Goal: Task Accomplishment & Management: Manage account settings

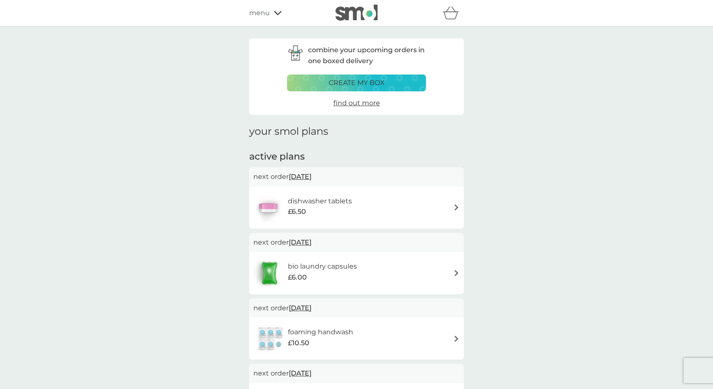
click at [260, 18] on span "menu" at bounding box center [259, 13] width 21 height 11
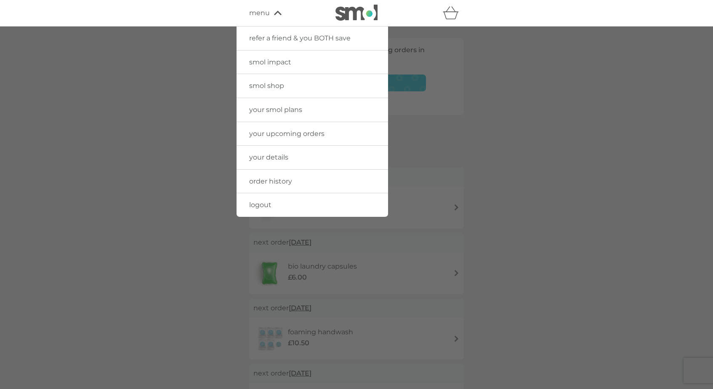
click at [271, 106] on span "your smol plans" at bounding box center [275, 110] width 53 height 8
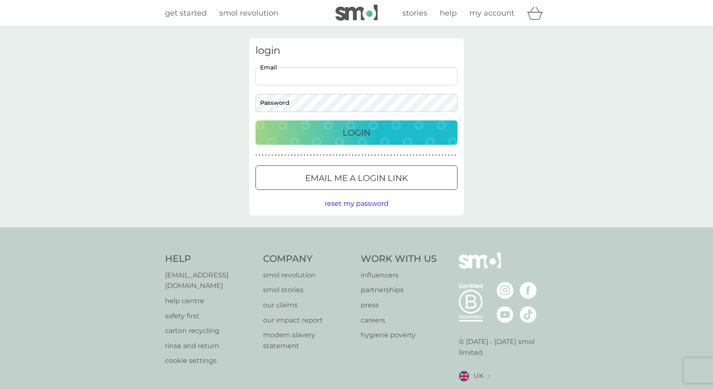
type input "lucyg@me.com"
click at [356, 132] on button "Login" at bounding box center [356, 132] width 202 height 24
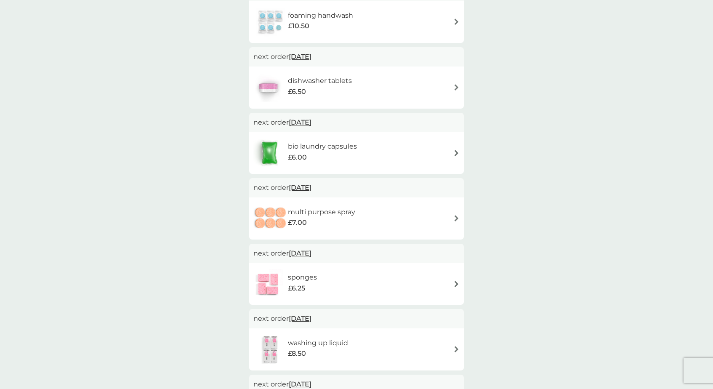
scroll to position [197, 0]
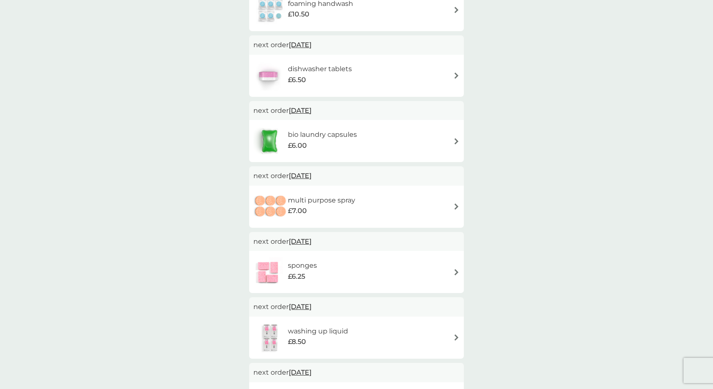
click at [452, 206] on div "multi purpose spray £7.00" at bounding box center [356, 206] width 206 height 29
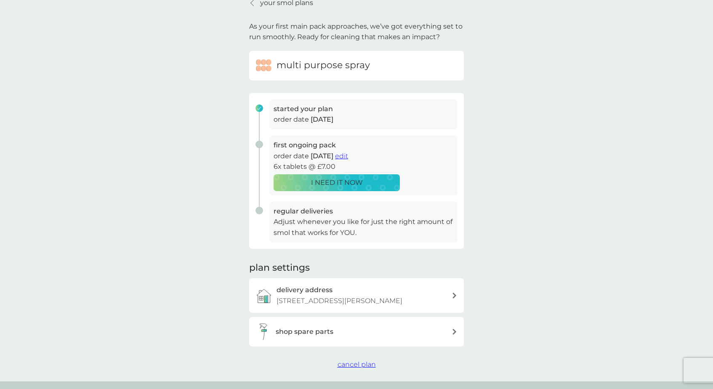
scroll to position [41, 0]
click at [355, 360] on span "cancel plan" at bounding box center [356, 364] width 38 height 8
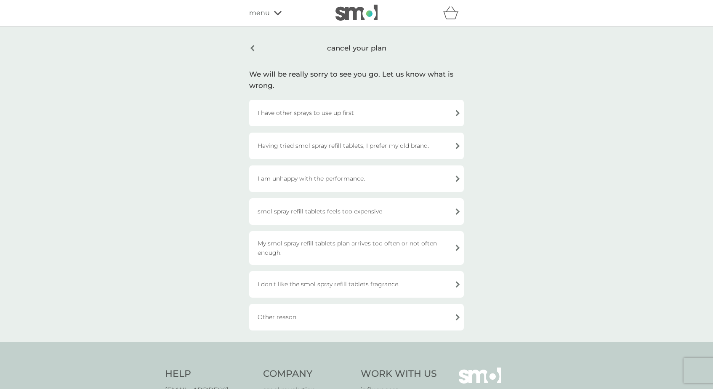
click at [375, 181] on div "I am unhappy with the performance." at bounding box center [356, 178] width 215 height 26
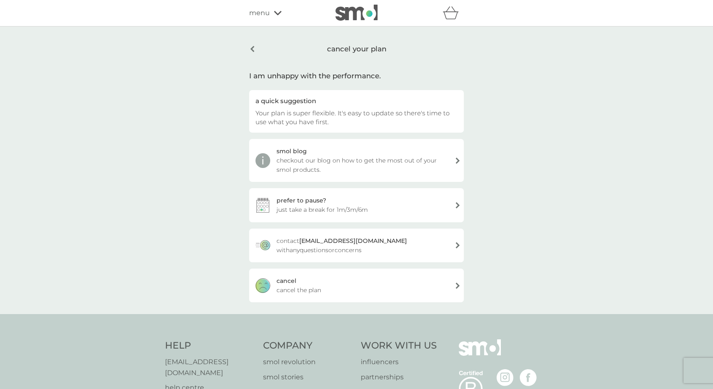
click at [320, 284] on div "[PERSON_NAME] the plan" at bounding box center [356, 285] width 215 height 34
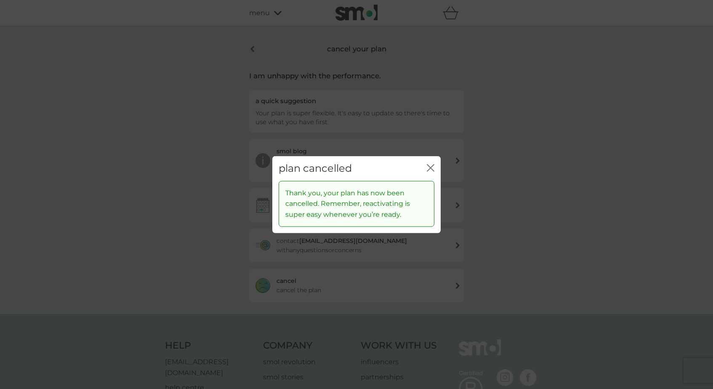
click at [431, 166] on icon "close" at bounding box center [431, 168] width 8 height 8
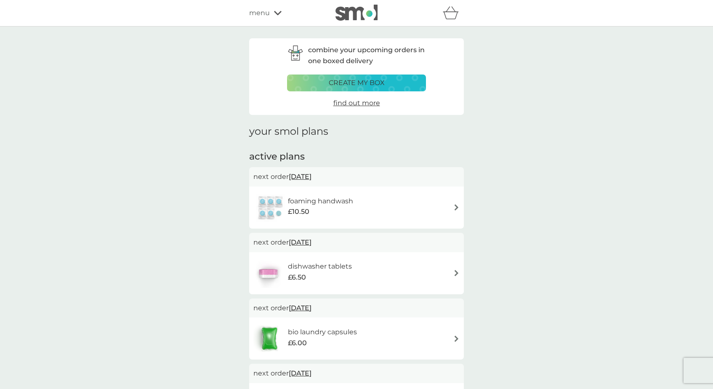
click at [266, 12] on span "menu" at bounding box center [259, 13] width 21 height 11
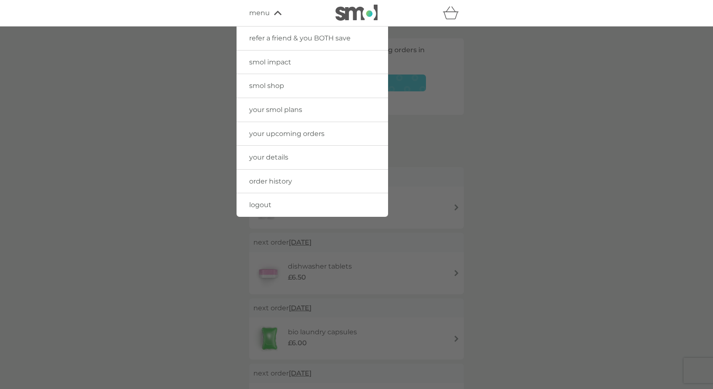
click at [266, 12] on span "menu" at bounding box center [259, 13] width 21 height 11
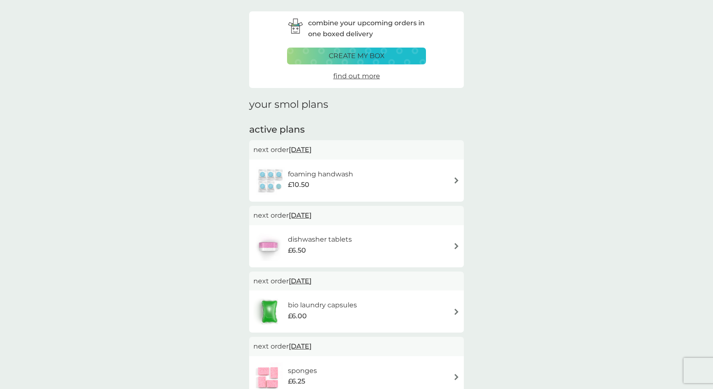
scroll to position [35, 0]
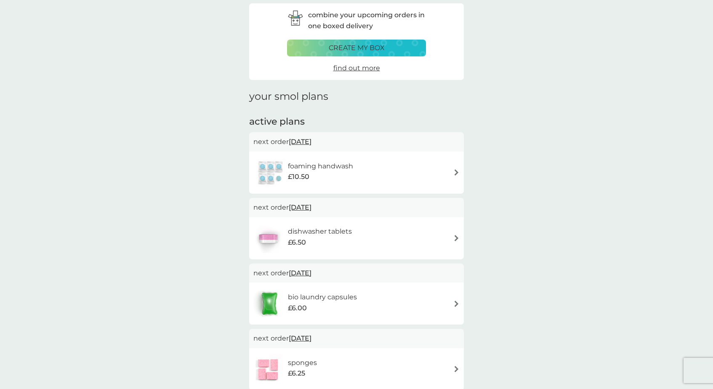
click at [309, 207] on span "[DATE]" at bounding box center [300, 207] width 23 height 16
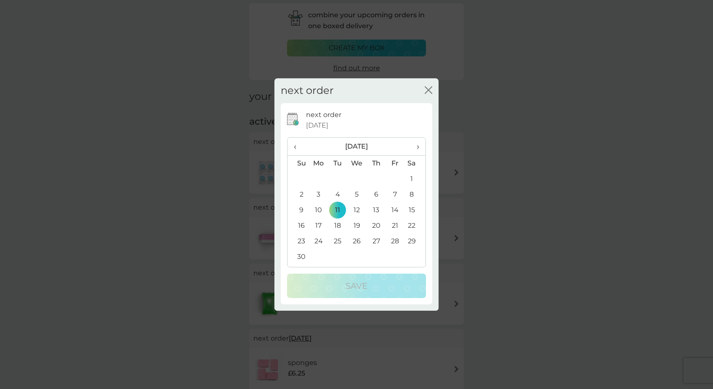
click at [339, 242] on td "25" at bounding box center [337, 241] width 19 height 16
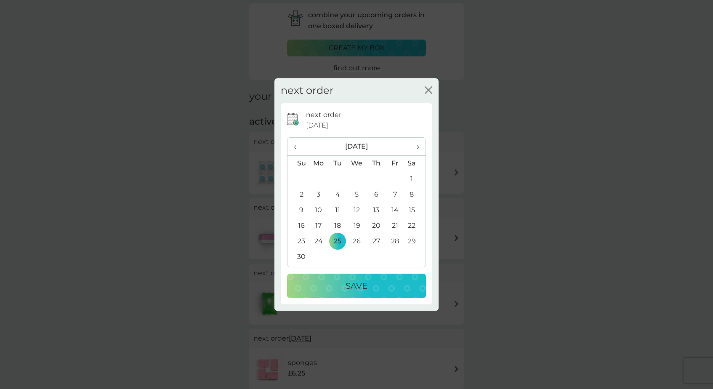
click at [361, 298] on div "next order [DATE] ‹ [DATE] › Su Mo Tu We Th Fr Sa 26 27 28 29 30 31 1 2 3 4 5 6…" at bounding box center [356, 203] width 151 height 201
click at [364, 291] on p "Save" at bounding box center [356, 285] width 22 height 13
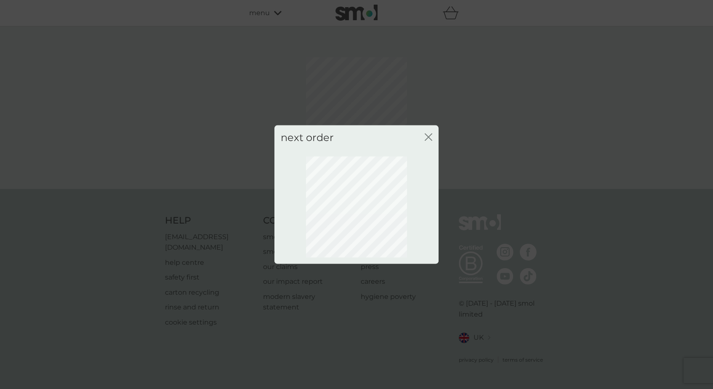
scroll to position [0, 0]
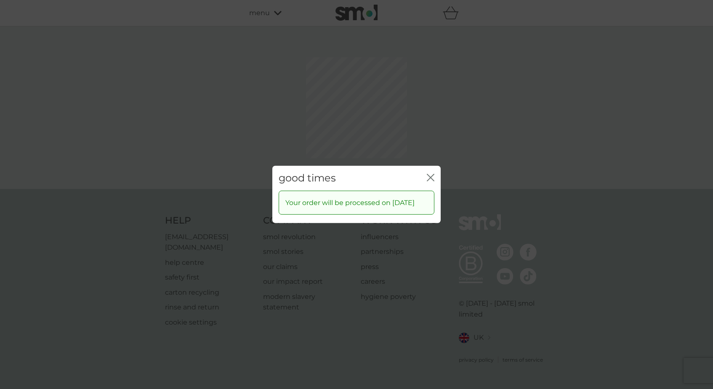
click at [428, 140] on div "good times close Your order will be processed on [DATE]" at bounding box center [356, 194] width 713 height 389
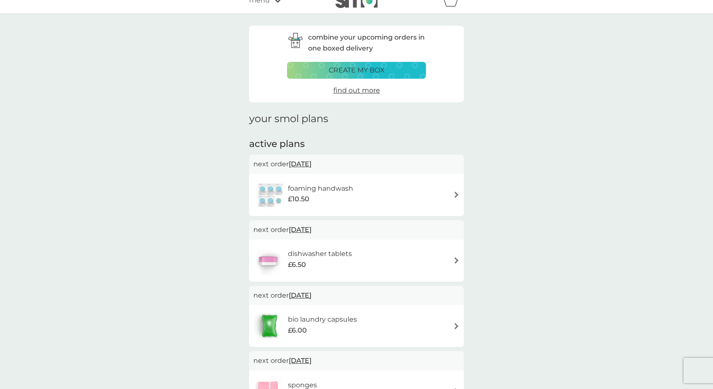
scroll to position [18, 0]
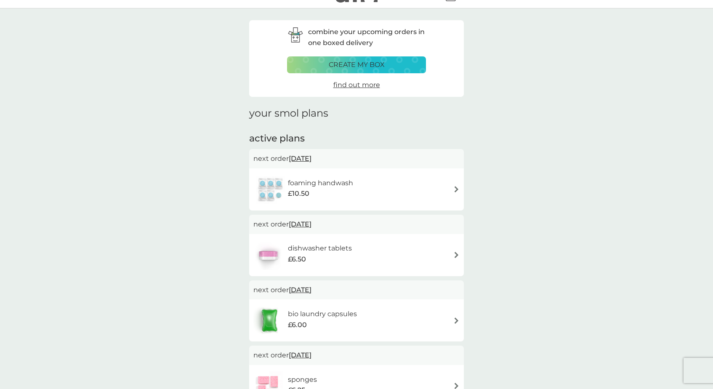
click at [311, 157] on span "[DATE]" at bounding box center [300, 158] width 23 height 16
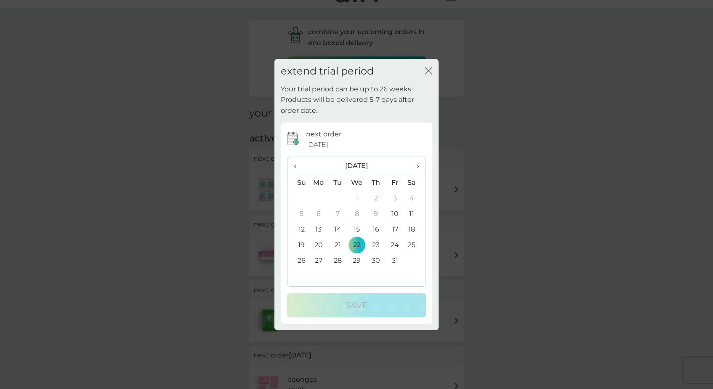
click at [419, 163] on span "›" at bounding box center [415, 166] width 8 height 18
click at [337, 259] on td "25" at bounding box center [337, 261] width 19 height 16
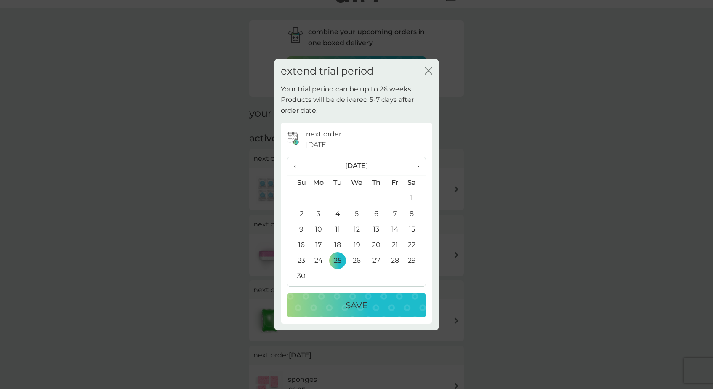
click at [349, 306] on p "Save" at bounding box center [356, 304] width 22 height 13
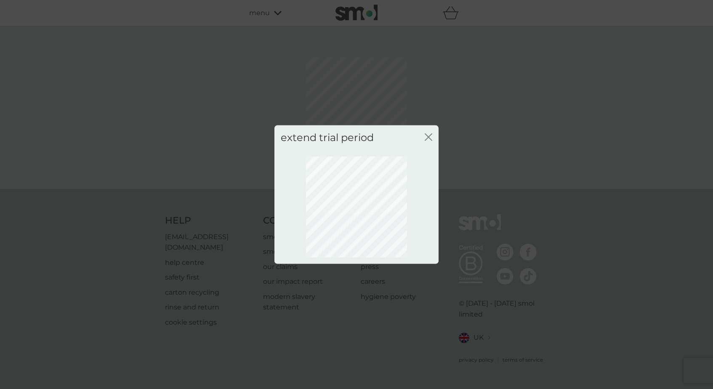
scroll to position [0, 0]
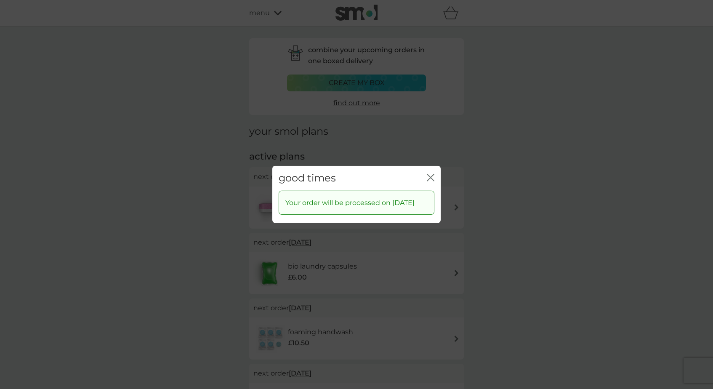
click at [429, 175] on icon "close" at bounding box center [431, 178] width 8 height 8
